Goal: Task Accomplishment & Management: Manage account settings

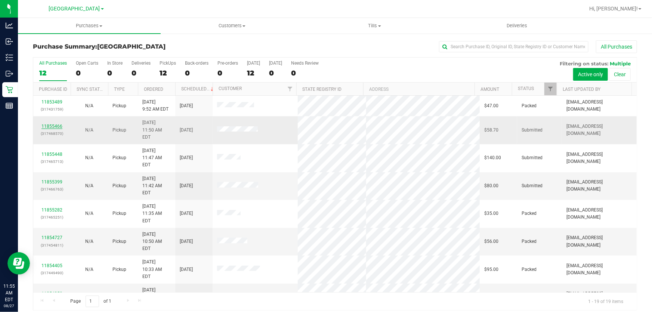
click at [50, 124] on link "11855466" at bounding box center [51, 126] width 21 height 5
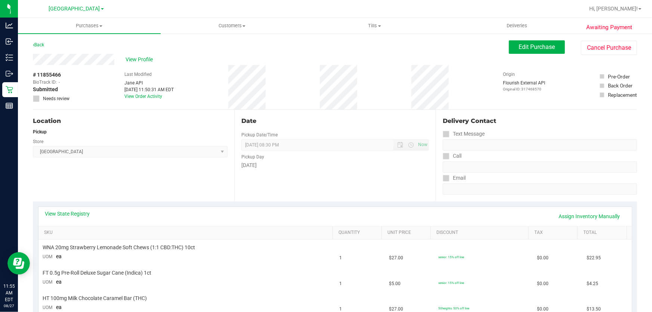
click at [244, 187] on div "Date Pickup Date/Time [DATE] Now [DATE] 08:30 PM Now Pickup Day [DATE]" at bounding box center [334, 156] width 201 height 92
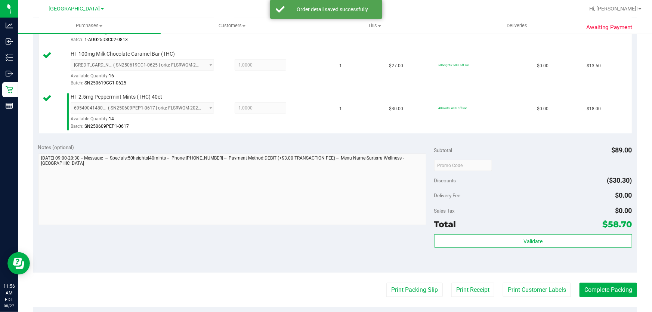
scroll to position [427, 0]
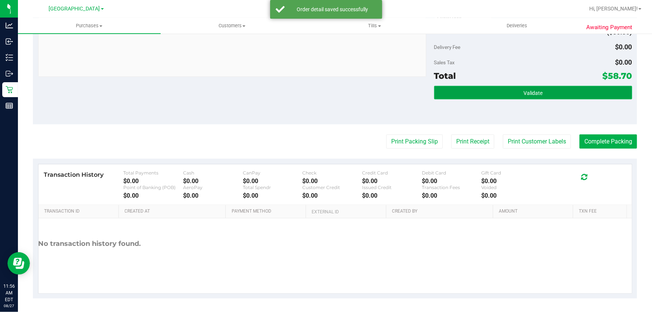
click at [508, 93] on button "Validate" at bounding box center [533, 92] width 198 height 13
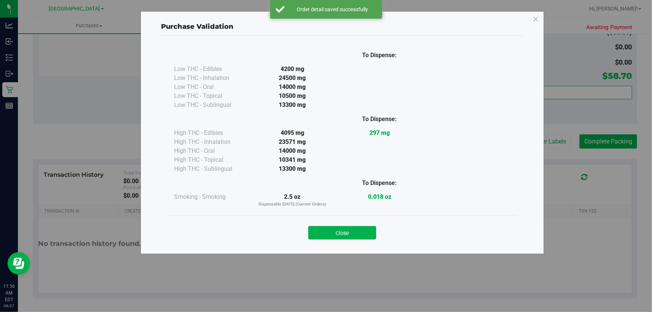
drag, startPoint x: 328, startPoint y: 230, endPoint x: 438, endPoint y: 201, distance: 112.8
click at [330, 230] on button "Close" at bounding box center [342, 232] width 68 height 13
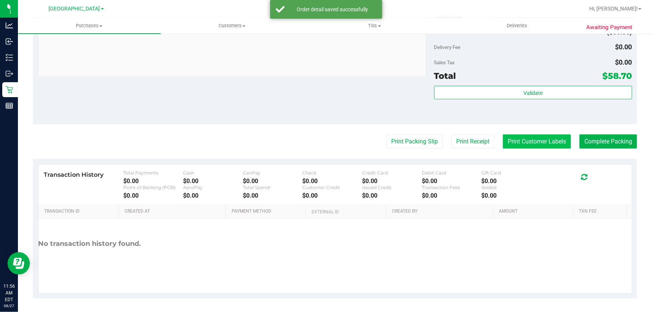
click at [533, 143] on button "Print Customer Labels" at bounding box center [537, 142] width 68 height 14
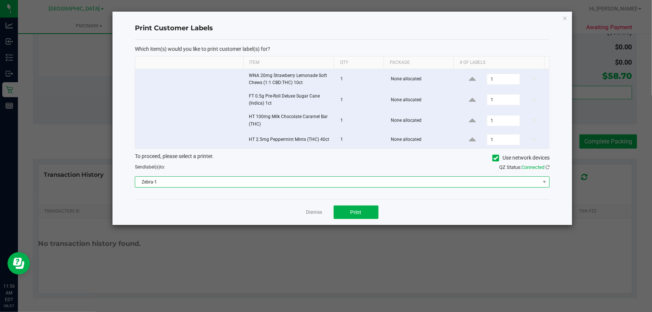
click at [336, 177] on span "Zebra-1" at bounding box center [337, 182] width 405 height 10
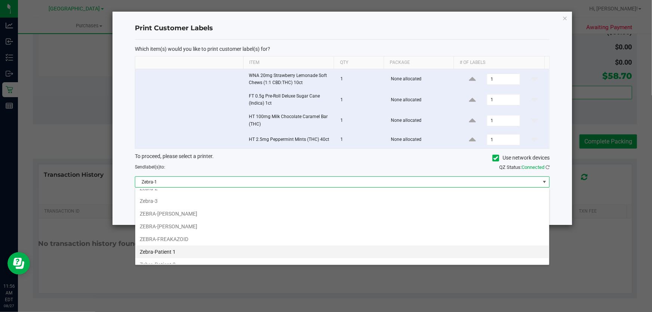
scroll to position [38, 0]
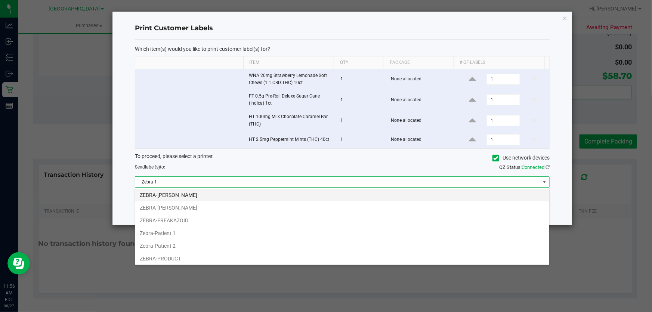
click at [182, 194] on li "ZEBRA-[PERSON_NAME]" at bounding box center [342, 195] width 414 height 13
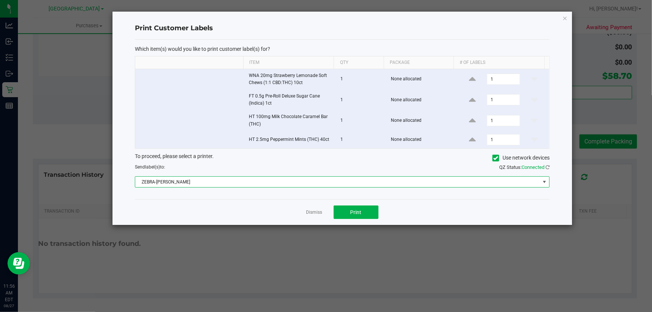
click at [365, 220] on div "Dismiss Print" at bounding box center [342, 212] width 415 height 26
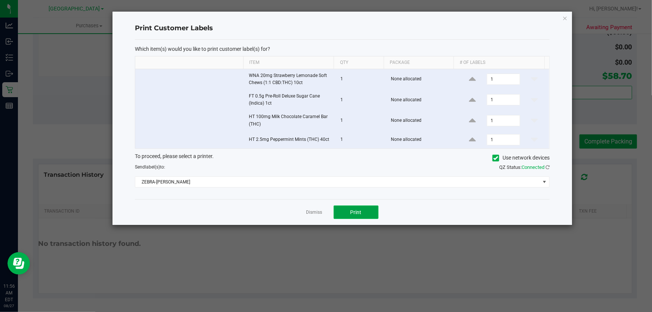
click at [357, 208] on button "Print" at bounding box center [356, 212] width 45 height 13
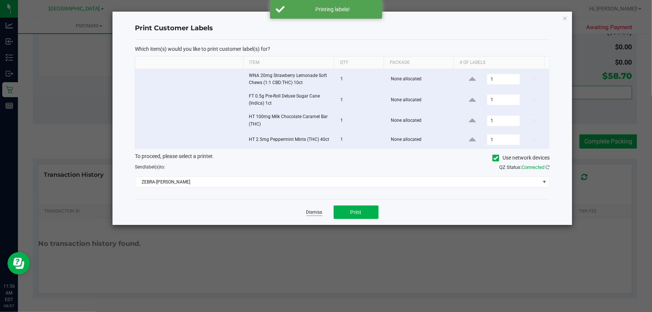
click at [318, 212] on link "Dismiss" at bounding box center [314, 212] width 16 height 6
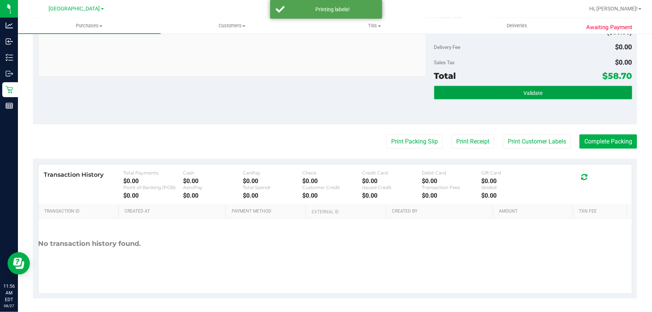
click at [557, 90] on button "Validate" at bounding box center [533, 92] width 198 height 13
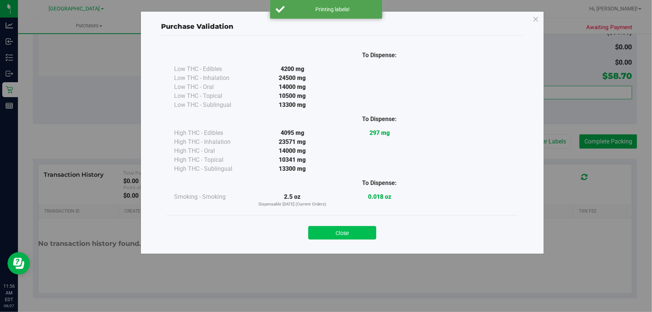
click at [330, 237] on button "Close" at bounding box center [342, 232] width 68 height 13
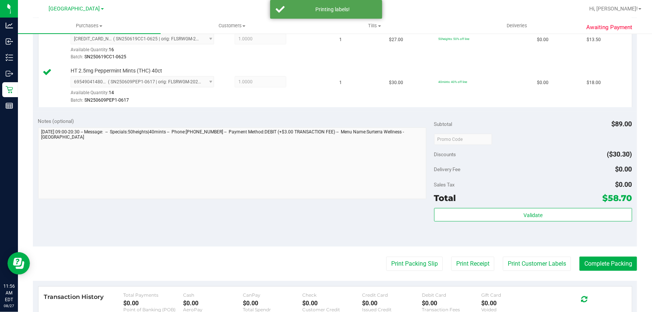
scroll to position [257, 0]
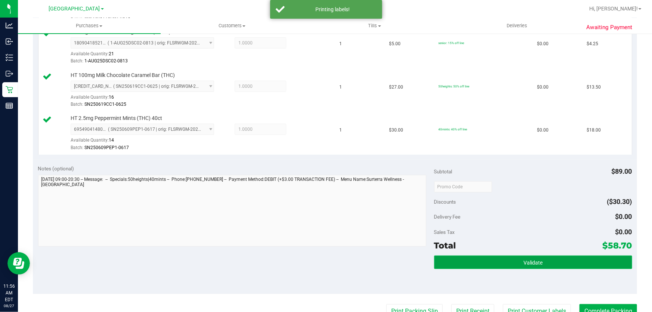
click at [515, 265] on button "Validate" at bounding box center [533, 262] width 198 height 13
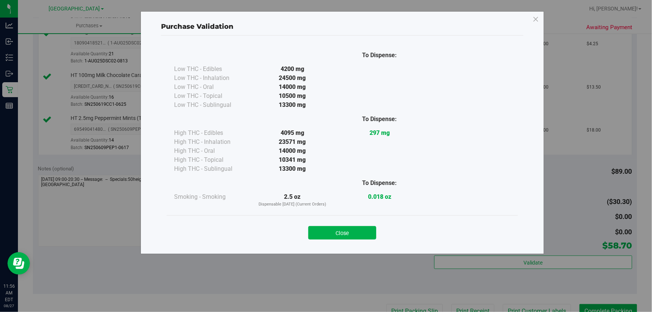
click at [331, 231] on button "Close" at bounding box center [342, 232] width 68 height 13
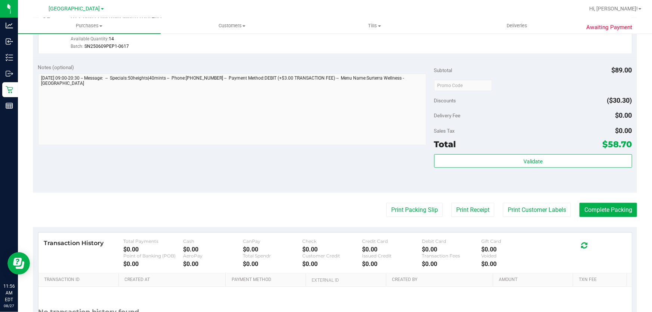
scroll to position [427, 0]
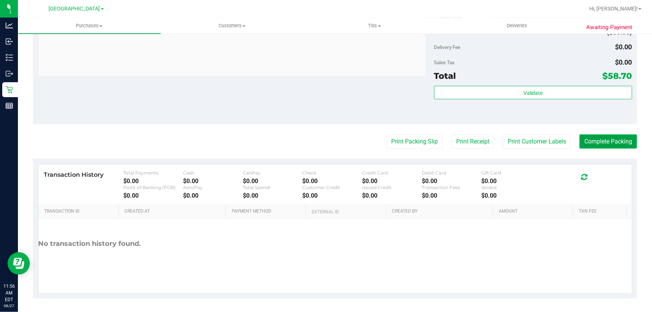
click at [595, 140] on button "Complete Packing" at bounding box center [609, 142] width 58 height 14
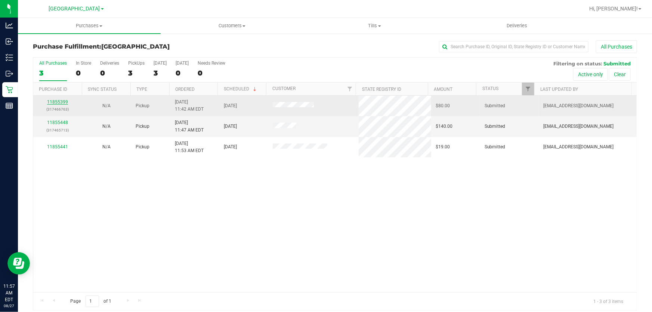
click at [58, 101] on link "11855399" at bounding box center [57, 101] width 21 height 5
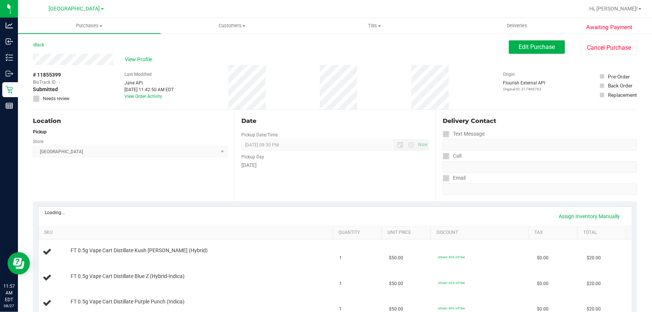
click at [346, 179] on div "Date Pickup Date/Time [DATE] Now [DATE] 08:30 PM Now Pickup Day [DATE]" at bounding box center [334, 156] width 201 height 92
click at [191, 162] on div "Location Pickup Store [GEOGRAPHIC_DATA] WC Select Store [PERSON_NAME][GEOGRAPHI…" at bounding box center [133, 156] width 201 height 92
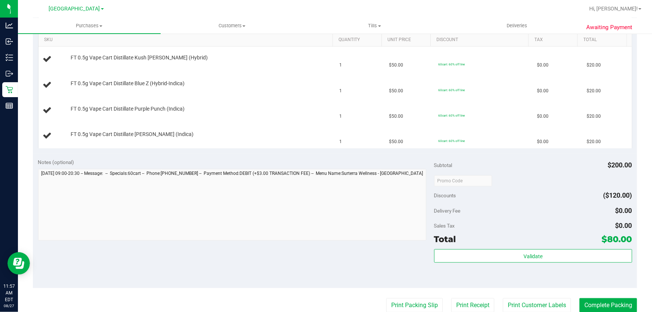
scroll to position [204, 0]
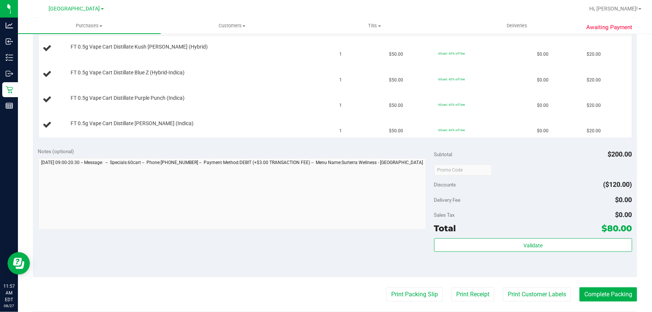
click at [211, 232] on div at bounding box center [232, 195] width 389 height 74
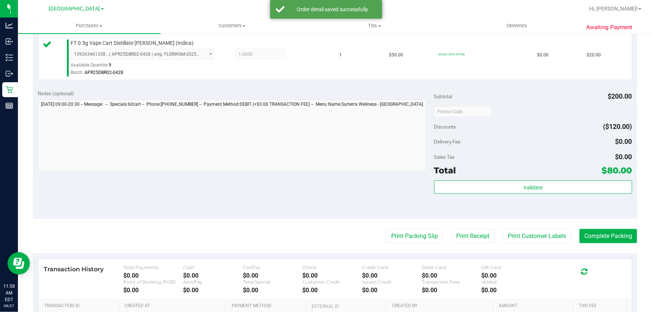
scroll to position [427, 0]
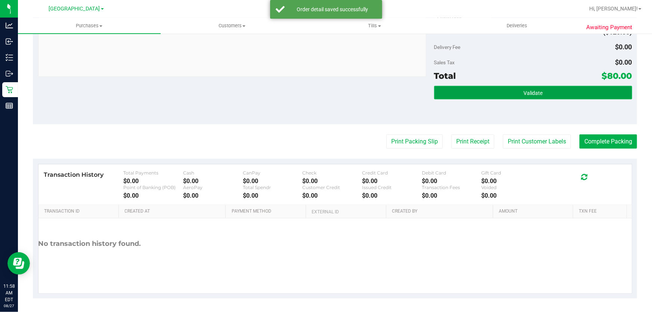
click at [473, 89] on button "Validate" at bounding box center [533, 92] width 198 height 13
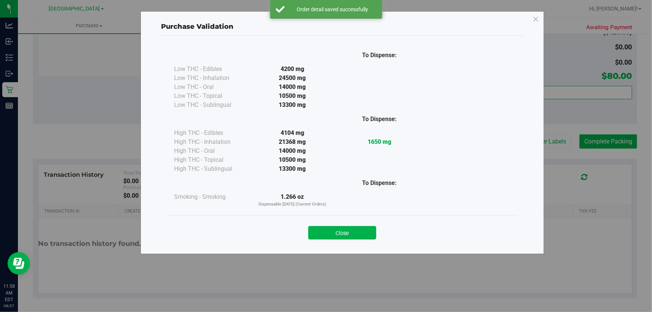
click at [337, 233] on button "Close" at bounding box center [342, 232] width 68 height 13
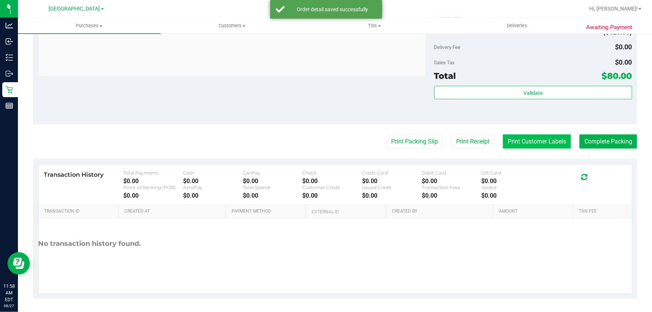
click at [546, 141] on button "Print Customer Labels" at bounding box center [537, 142] width 68 height 14
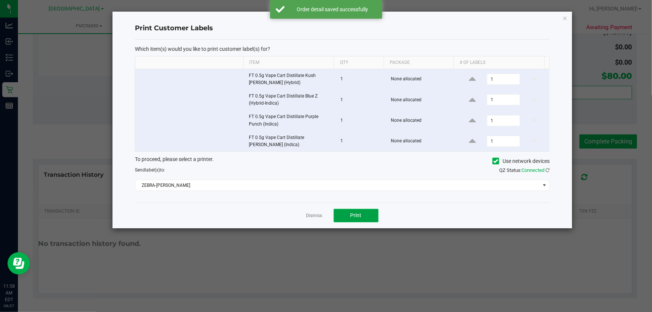
click at [349, 217] on button "Print" at bounding box center [356, 215] width 45 height 13
click at [317, 216] on link "Dismiss" at bounding box center [314, 216] width 16 height 6
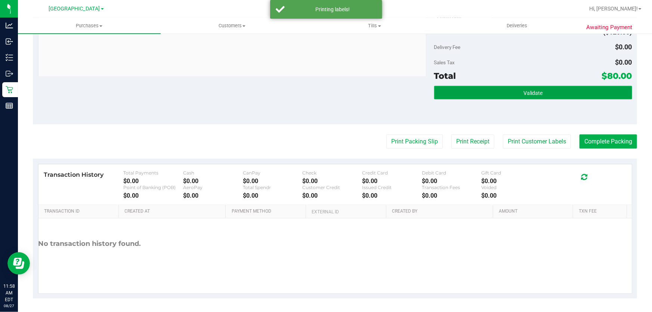
click at [485, 93] on button "Validate" at bounding box center [533, 92] width 198 height 13
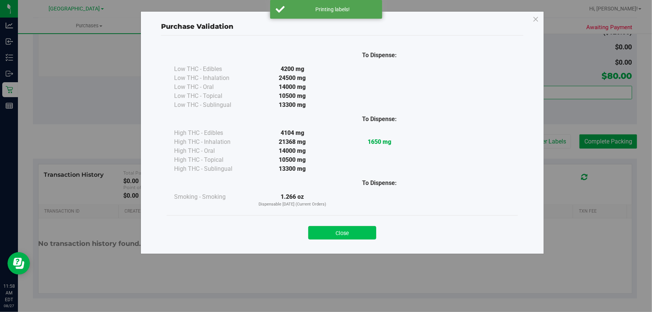
click at [358, 226] on button "Close" at bounding box center [342, 232] width 68 height 13
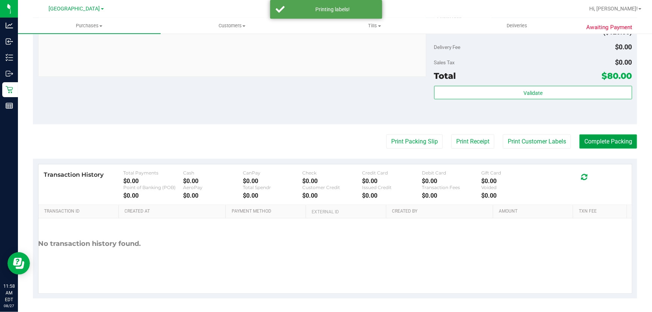
click at [596, 143] on button "Complete Packing" at bounding box center [609, 142] width 58 height 14
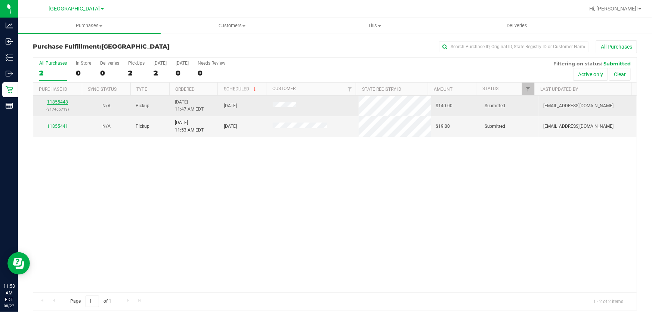
click at [60, 102] on link "11855448" at bounding box center [57, 101] width 21 height 5
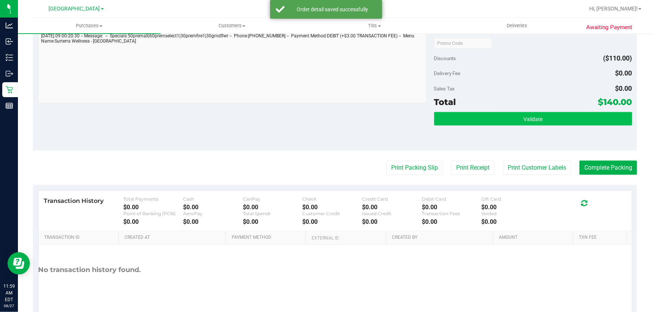
scroll to position [427, 0]
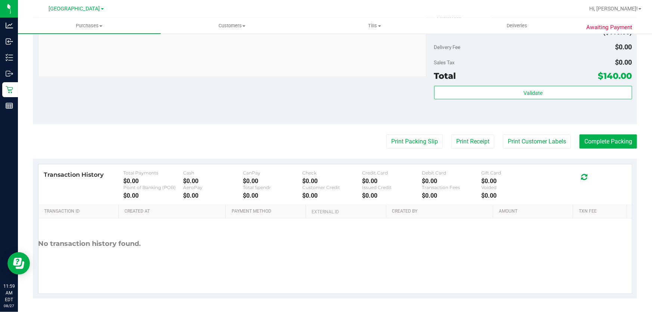
click at [515, 98] on div "Validate" at bounding box center [533, 93] width 198 height 14
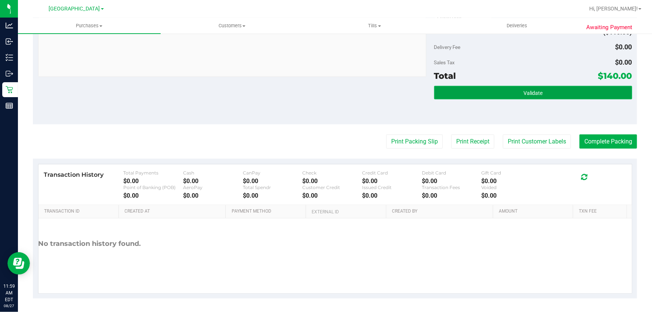
click at [513, 93] on button "Validate" at bounding box center [533, 92] width 198 height 13
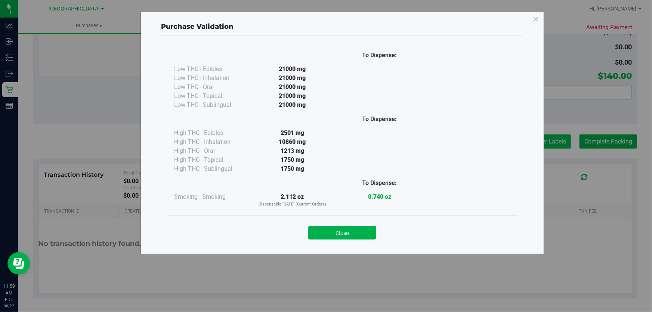
drag, startPoint x: 363, startPoint y: 229, endPoint x: 545, endPoint y: 137, distance: 204.1
click at [363, 228] on button "Close" at bounding box center [342, 232] width 68 height 13
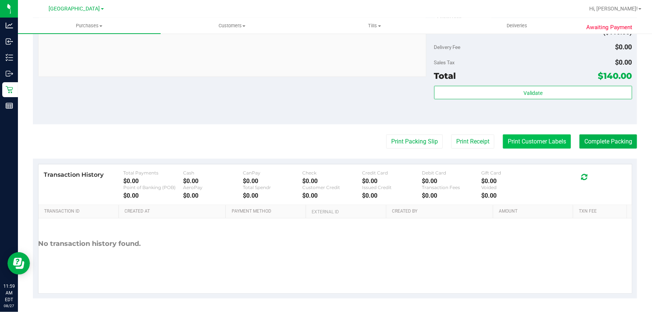
click at [544, 137] on button "Print Customer Labels" at bounding box center [537, 142] width 68 height 14
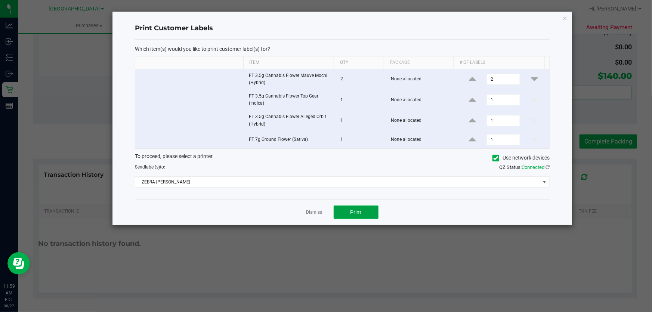
click at [352, 215] on span "Print" at bounding box center [356, 212] width 11 height 6
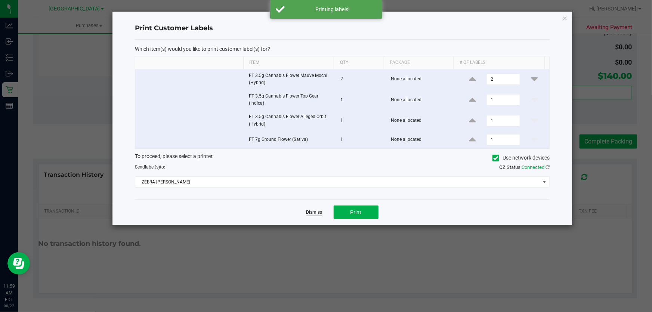
click at [315, 213] on link "Dismiss" at bounding box center [314, 212] width 16 height 6
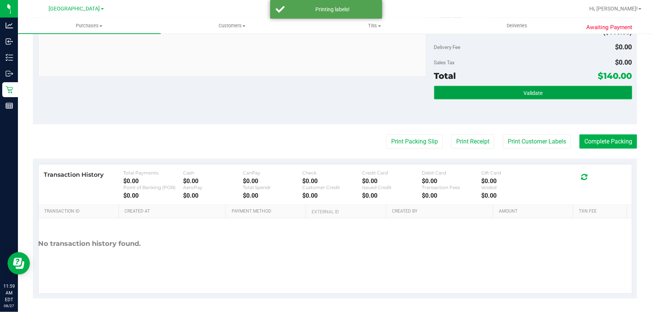
click at [536, 90] on span "Validate" at bounding box center [533, 93] width 19 height 6
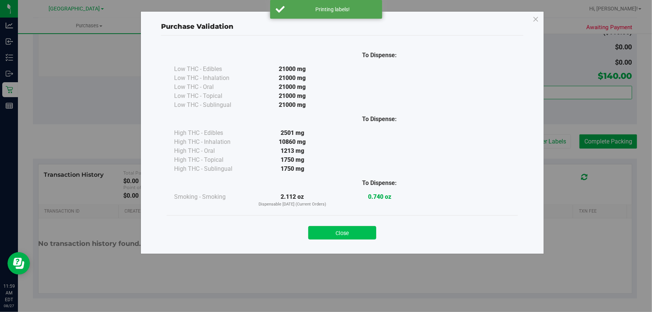
click at [339, 235] on button "Close" at bounding box center [342, 232] width 68 height 13
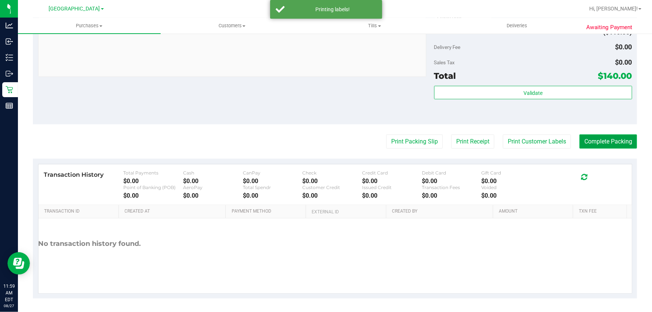
click at [602, 140] on button "Complete Packing" at bounding box center [609, 142] width 58 height 14
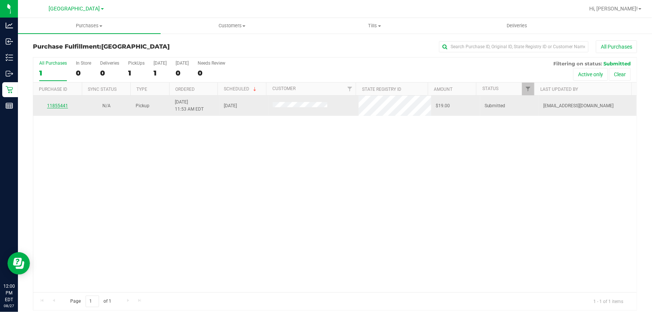
click at [50, 107] on link "11855441" at bounding box center [57, 105] width 21 height 5
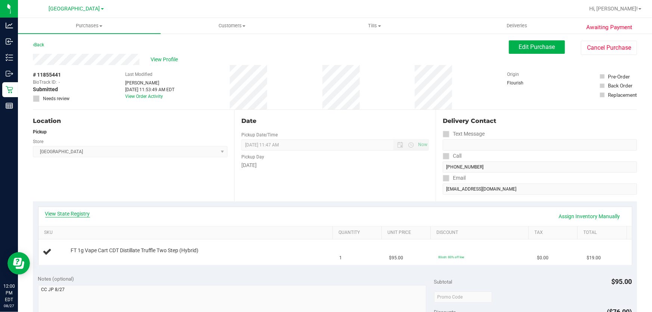
click at [71, 213] on link "View State Registry" at bounding box center [67, 213] width 45 height 7
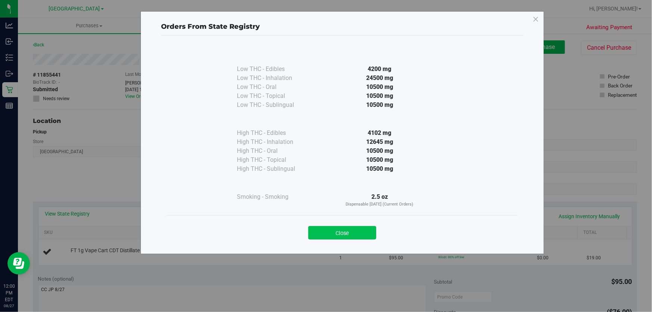
click at [336, 230] on button "Close" at bounding box center [342, 232] width 68 height 13
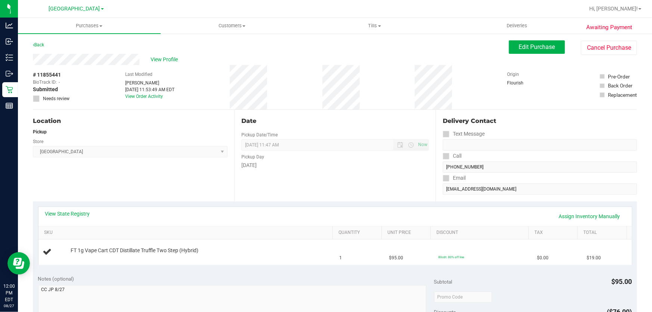
click at [314, 160] on div "Pickup Day" at bounding box center [335, 156] width 188 height 11
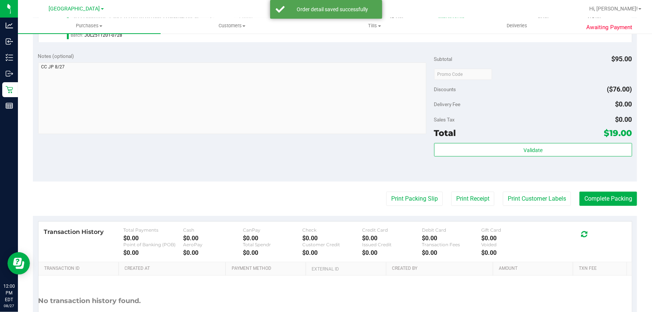
scroll to position [298, 0]
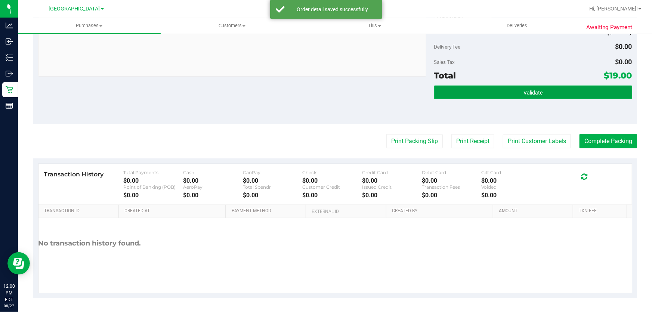
click at [511, 93] on button "Validate" at bounding box center [533, 92] width 198 height 13
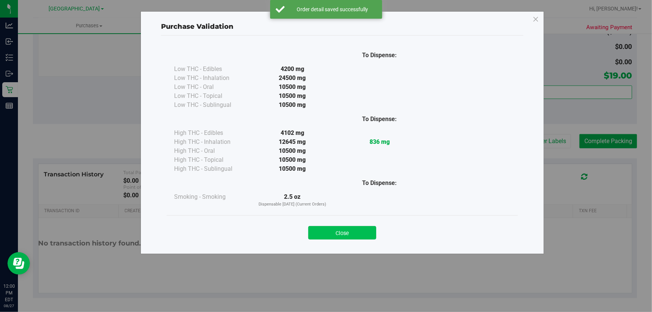
click at [326, 232] on button "Close" at bounding box center [342, 232] width 68 height 13
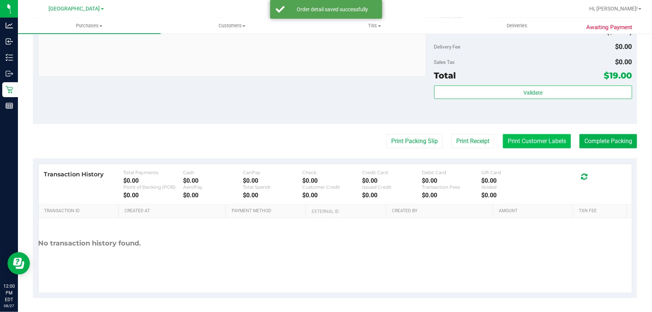
click at [548, 138] on button "Print Customer Labels" at bounding box center [537, 141] width 68 height 14
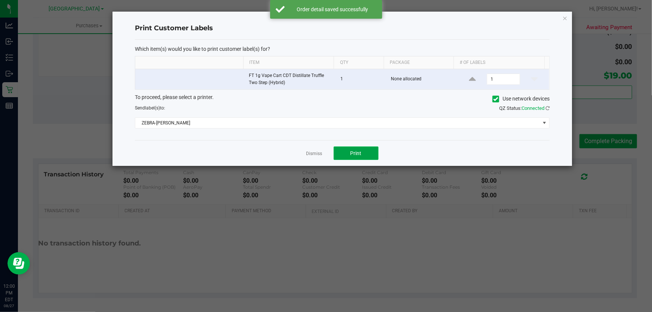
click at [345, 153] on button "Print" at bounding box center [356, 152] width 45 height 13
click at [316, 154] on link "Dismiss" at bounding box center [314, 154] width 16 height 6
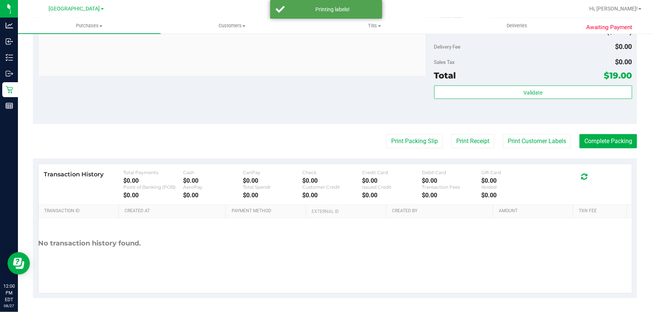
click at [454, 84] on div "Subtotal $95.00 Discounts ($76.00) Delivery Fee $0.00 Sales Tax $0.00 Total $19…" at bounding box center [533, 57] width 198 height 124
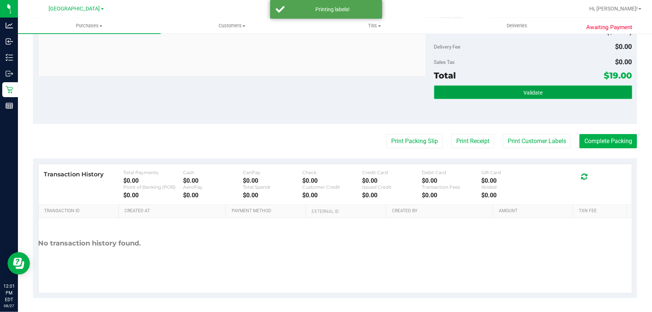
click at [453, 93] on button "Validate" at bounding box center [533, 92] width 198 height 13
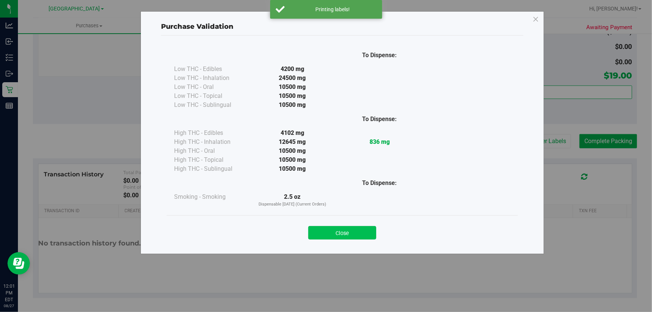
click at [330, 232] on button "Close" at bounding box center [342, 232] width 68 height 13
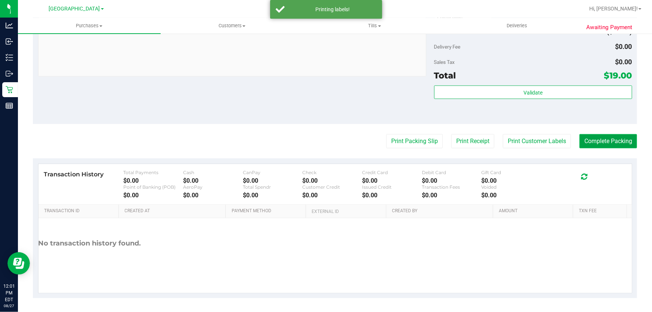
click at [606, 142] on button "Complete Packing" at bounding box center [609, 141] width 58 height 14
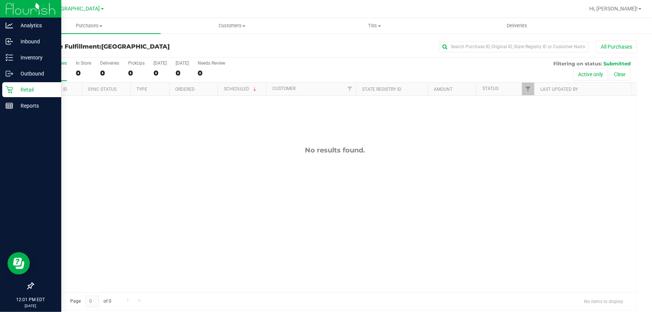
click at [24, 93] on p "Retail" at bounding box center [35, 89] width 45 height 9
